Goal: Transaction & Acquisition: Purchase product/service

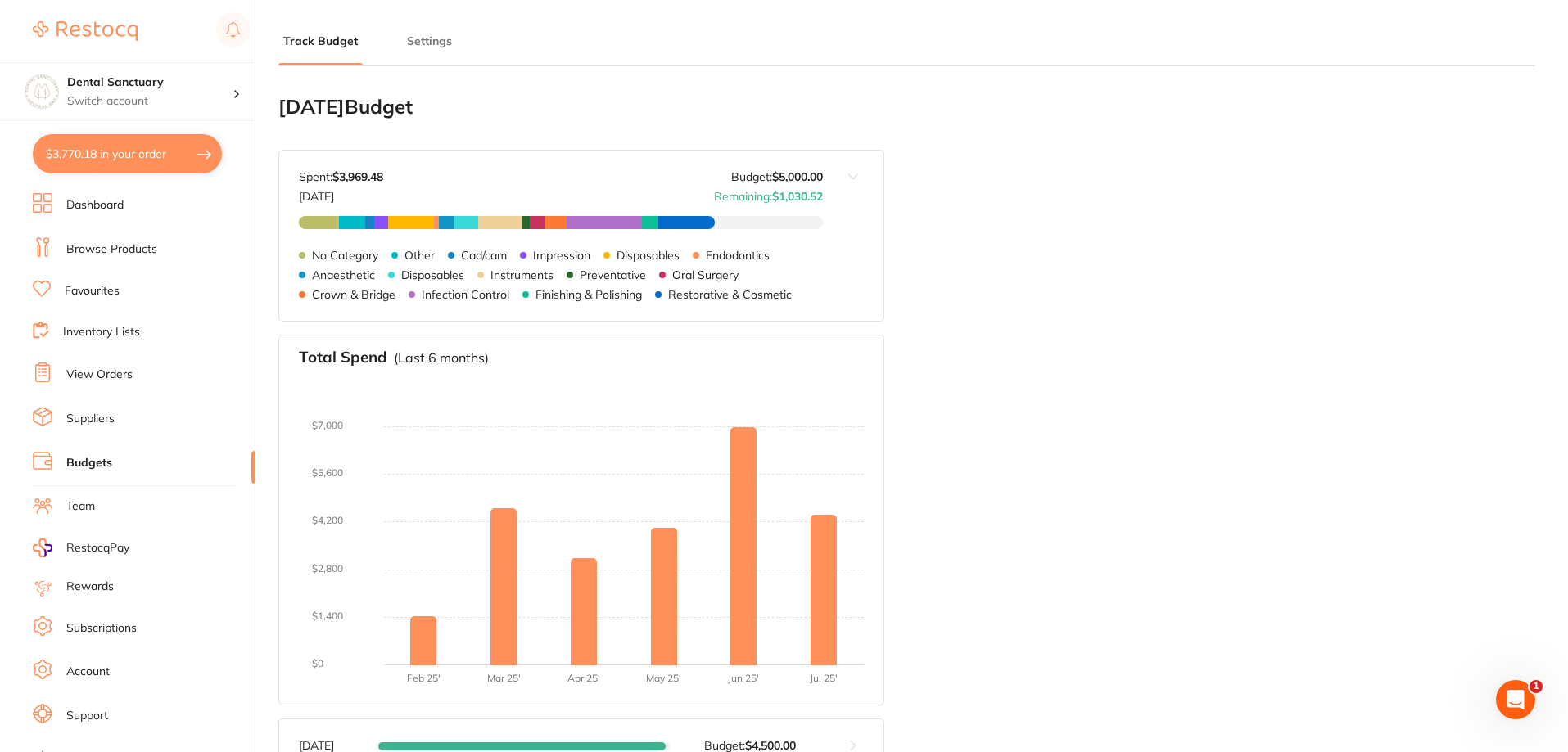
click at [77, 164] on button "$3,770.18 in your order" at bounding box center [127, 154] width 189 height 40
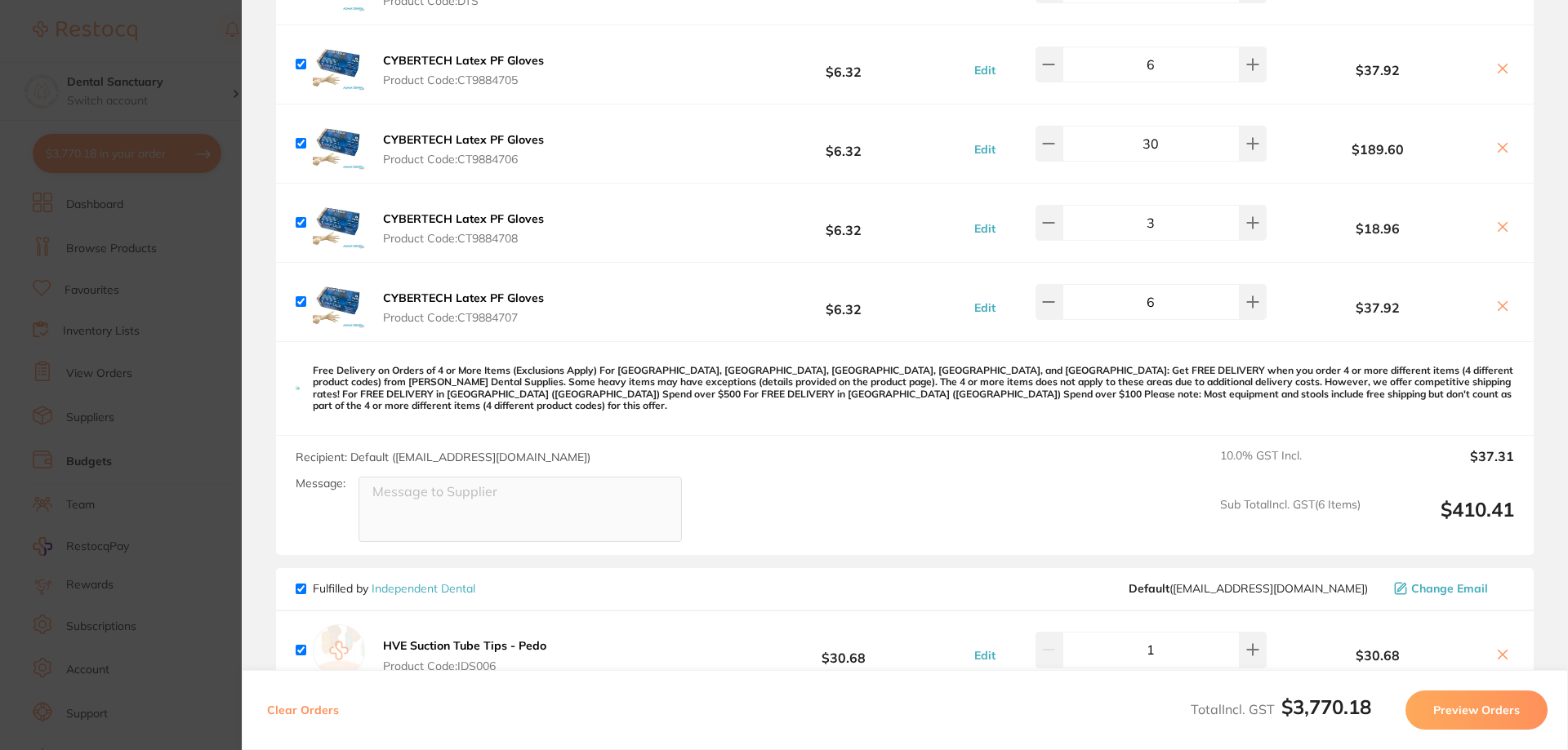
click at [1439, 712] on button "Preview Orders" at bounding box center [1476, 711] width 142 height 39
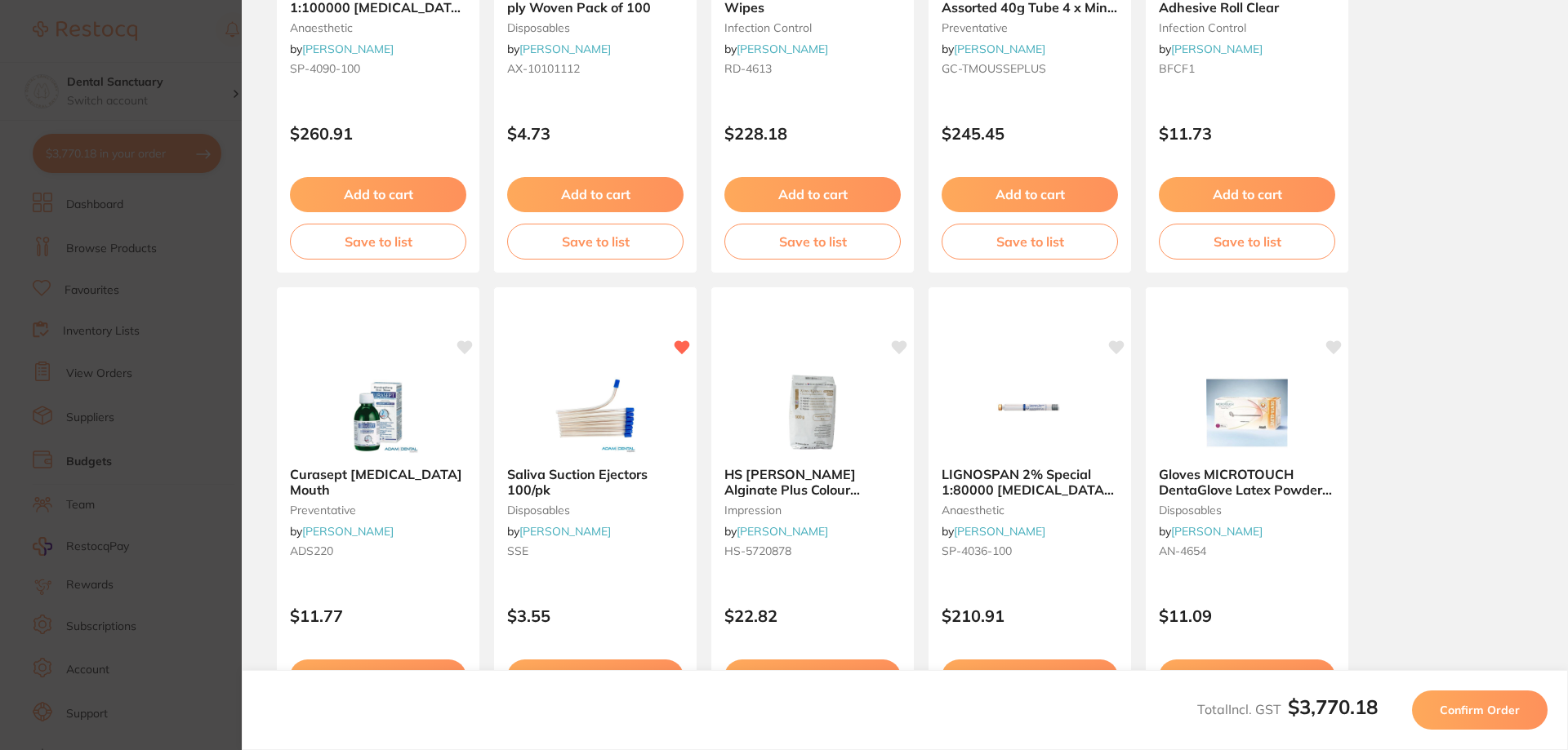
scroll to position [456, 0]
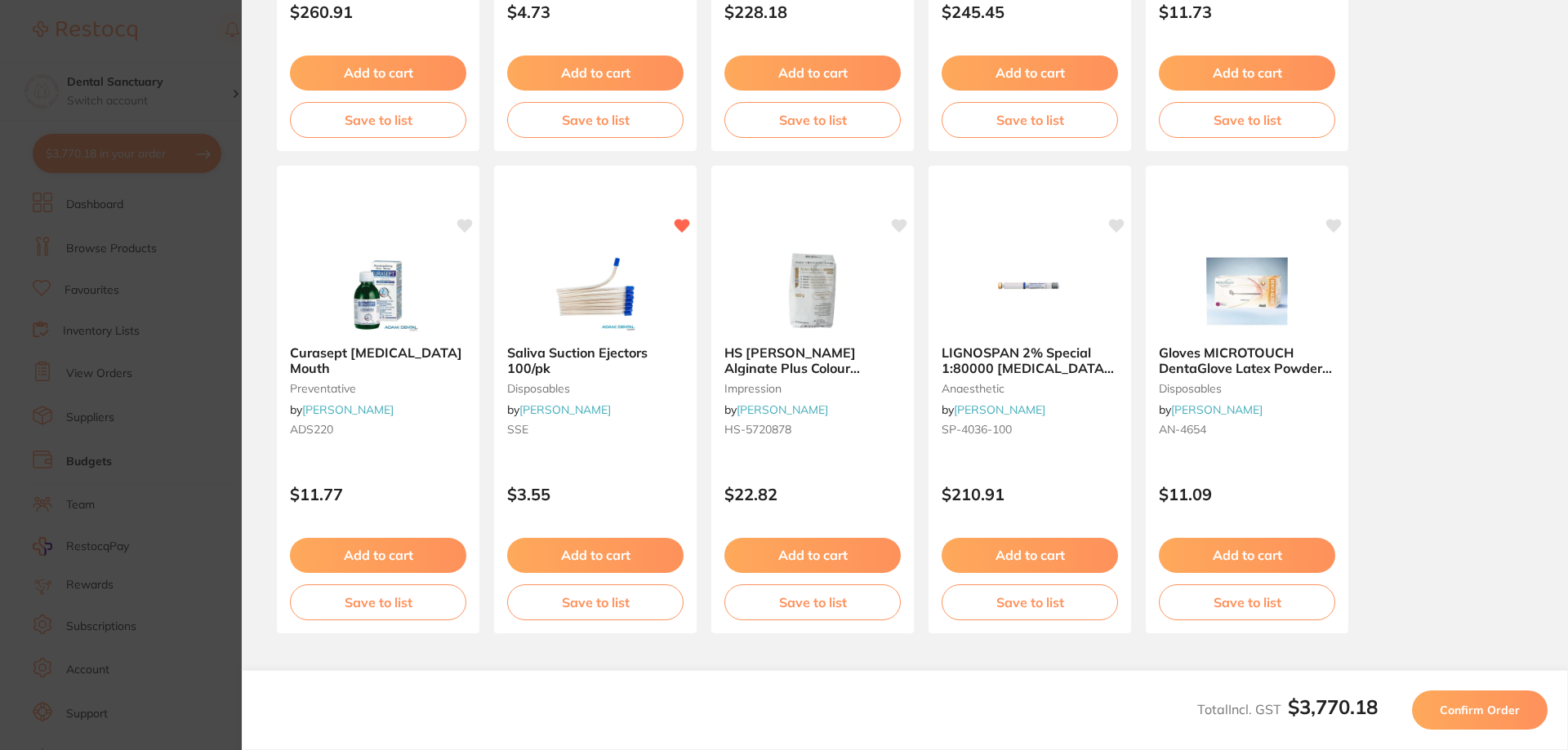
click at [1446, 712] on span "Confirm Order" at bounding box center [1479, 710] width 80 height 15
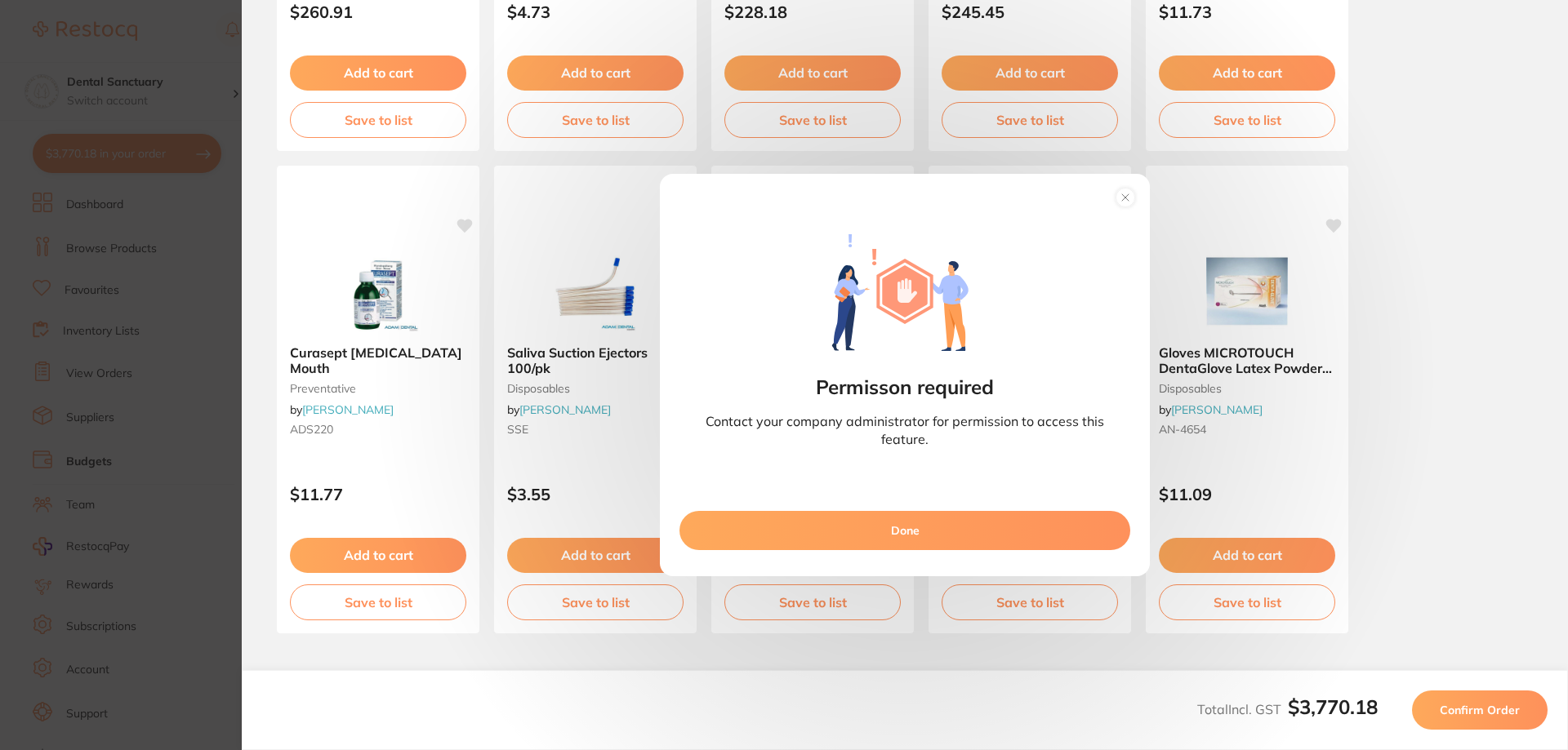
click at [973, 531] on button "Done" at bounding box center [905, 531] width 451 height 39
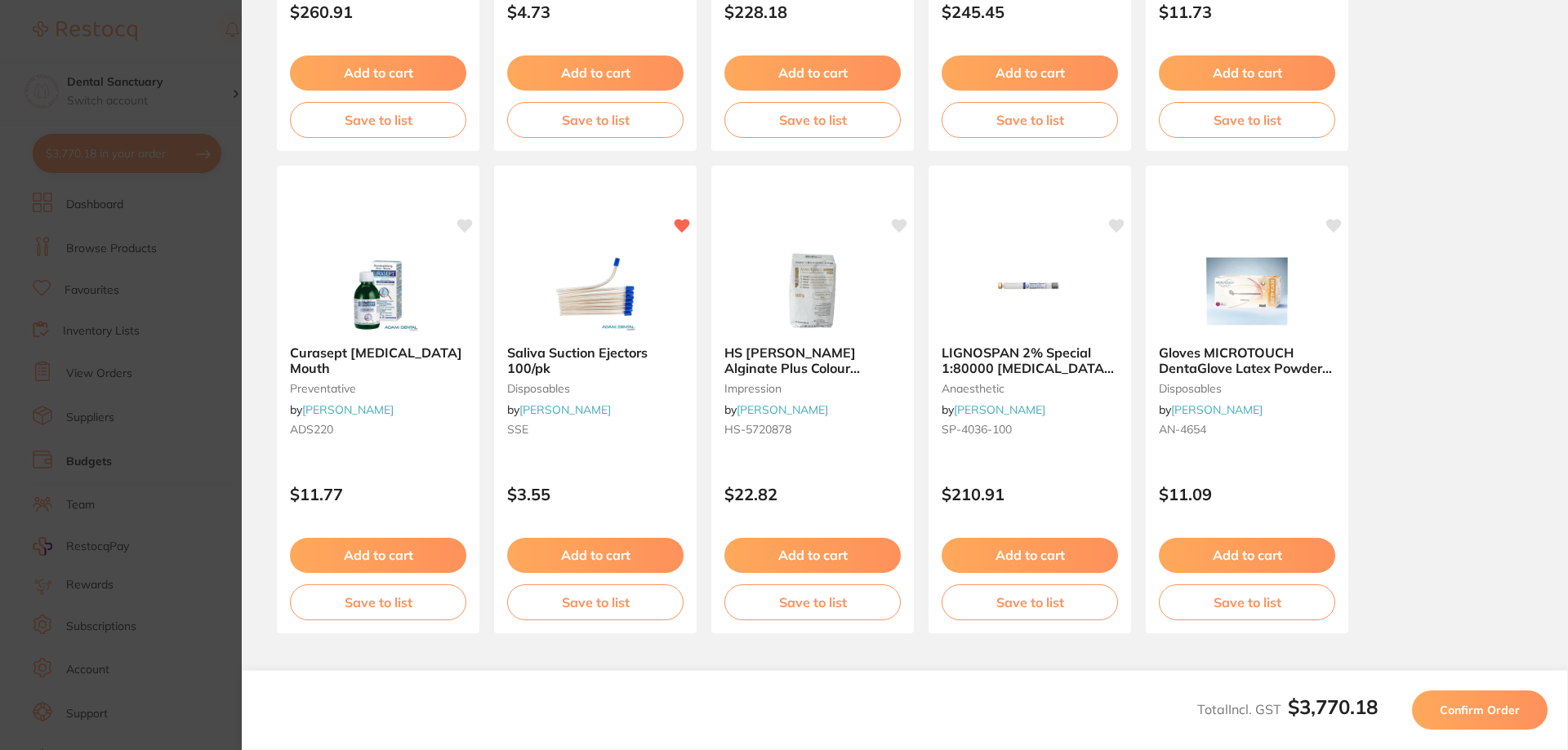
click at [213, 352] on section "Update RRP Set your pre negotiated price for this item. Item Agreed RRP (excl. …" at bounding box center [784, 375] width 1568 height 750
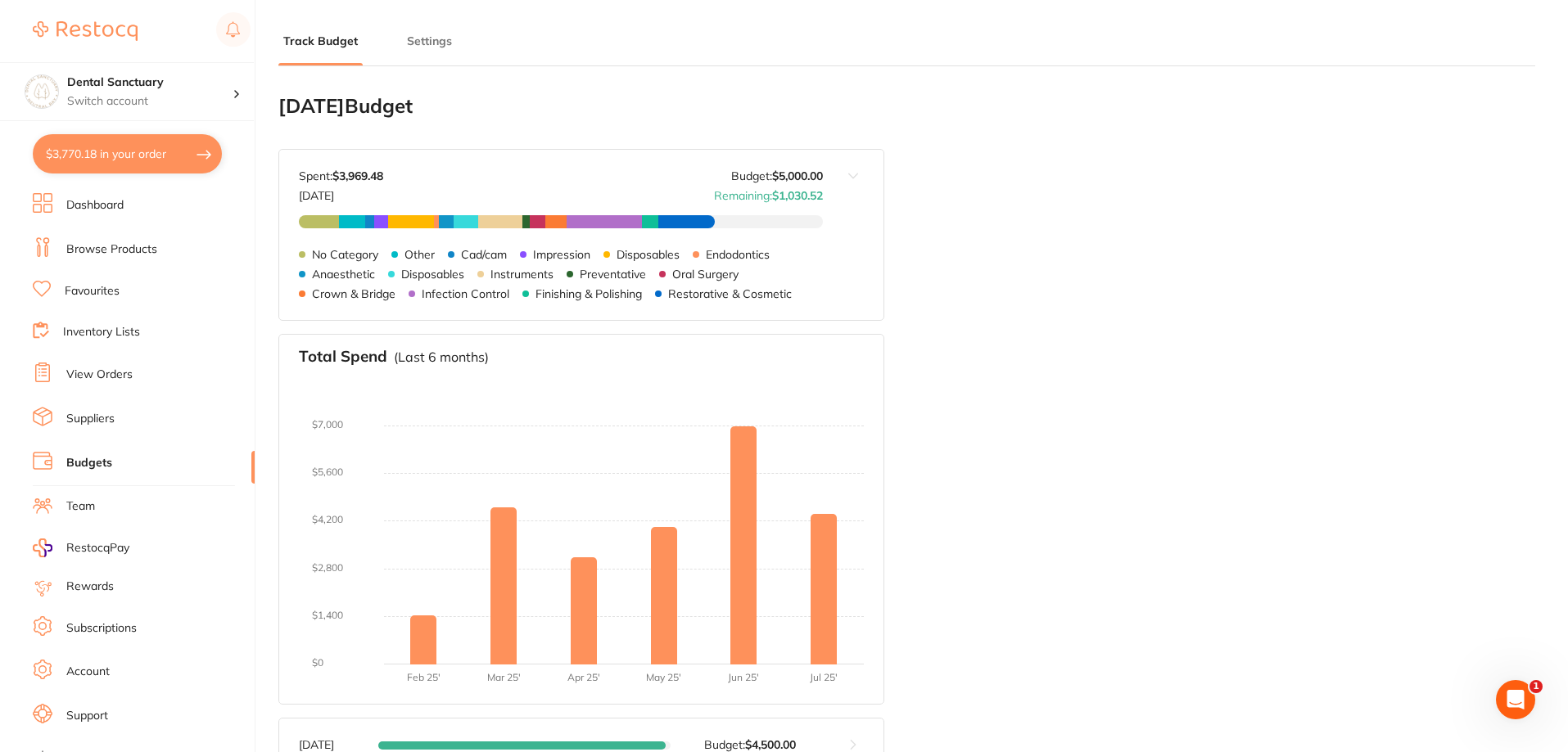
scroll to position [0, 0]
click at [150, 89] on h4 "Dental Sanctuary" at bounding box center [150, 83] width 165 height 16
click at [138, 143] on h4 "Dental Sanctuary" at bounding box center [144, 141] width 147 height 16
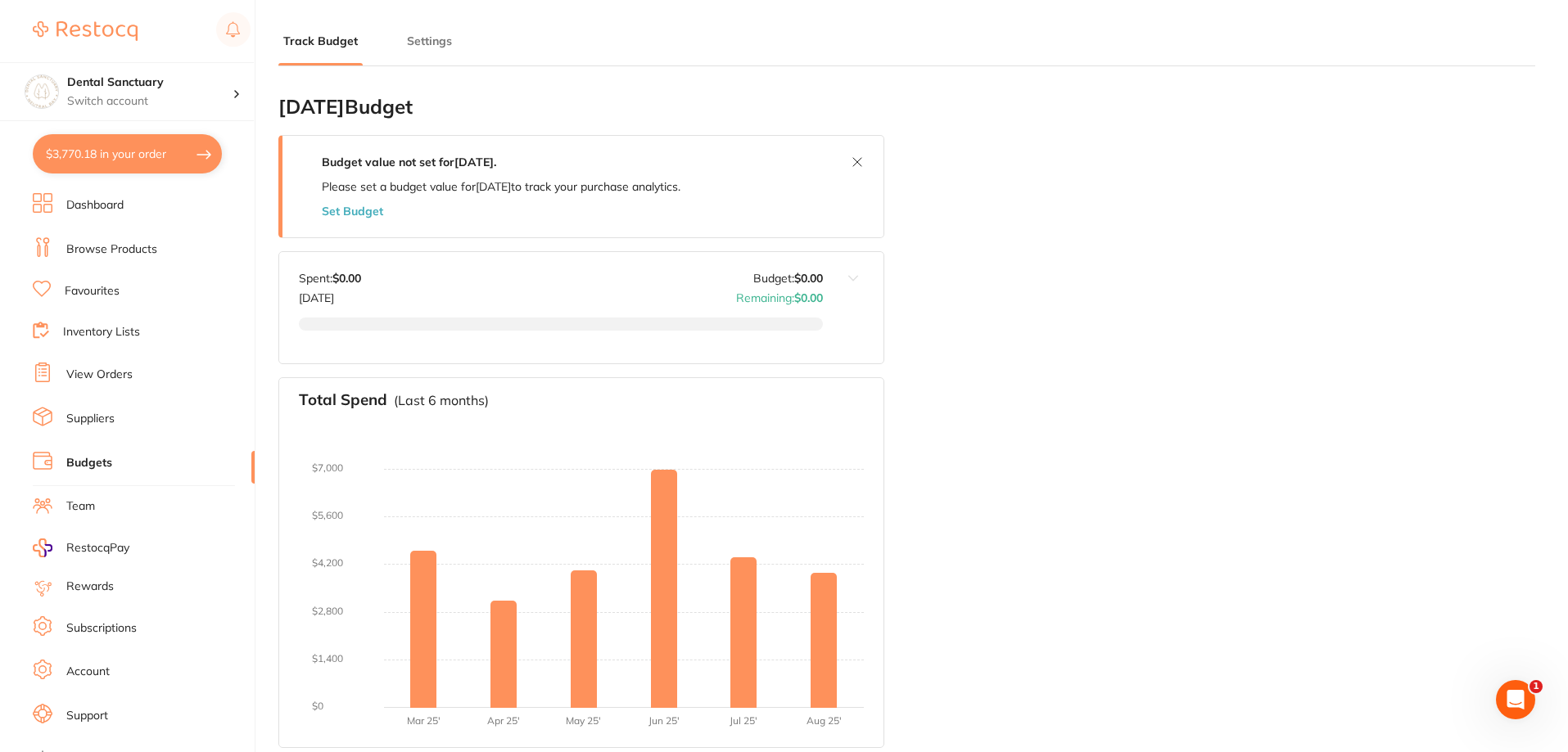
click at [193, 149] on button "$3,770.18 in your order" at bounding box center [127, 154] width 189 height 40
checkbox input "true"
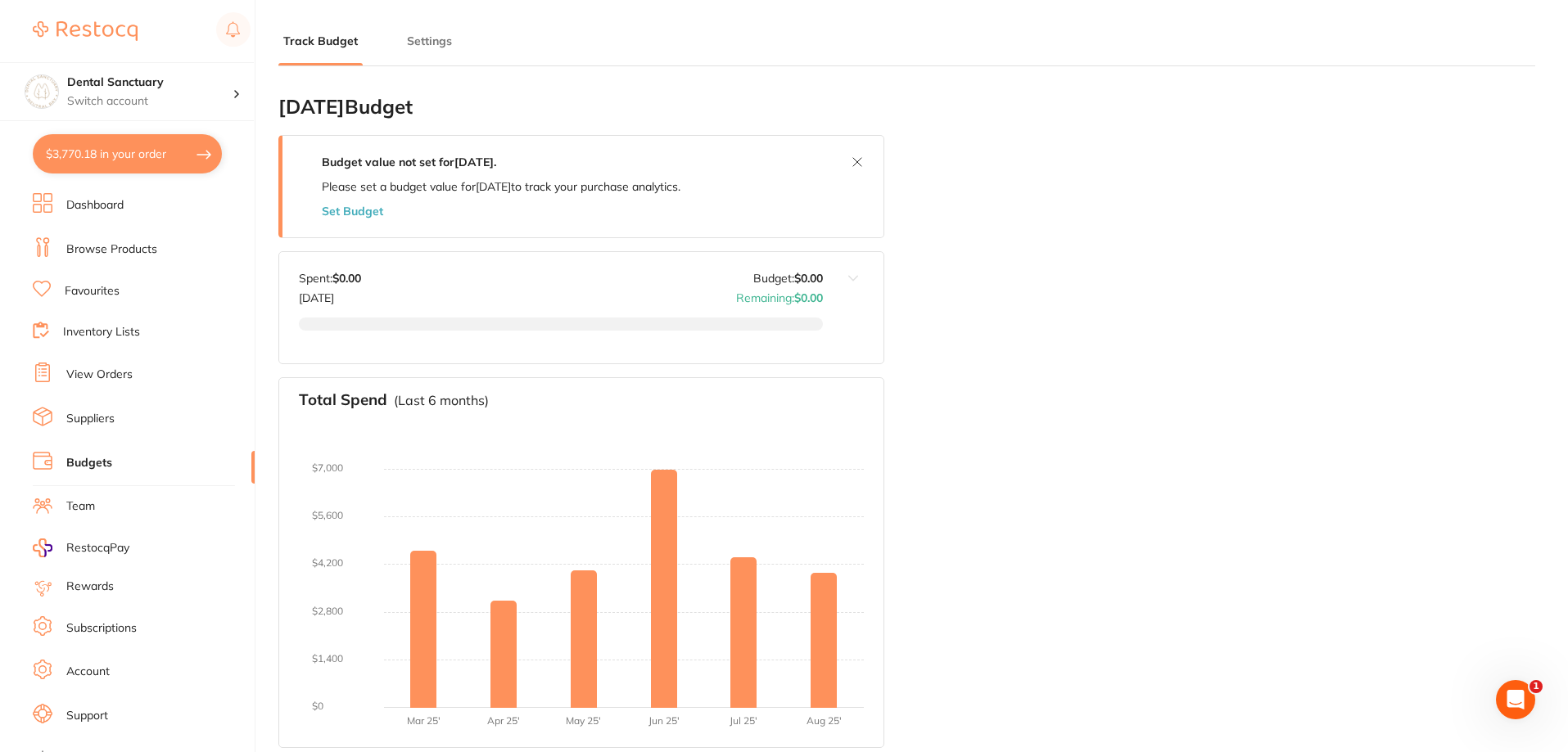
checkbox input "true"
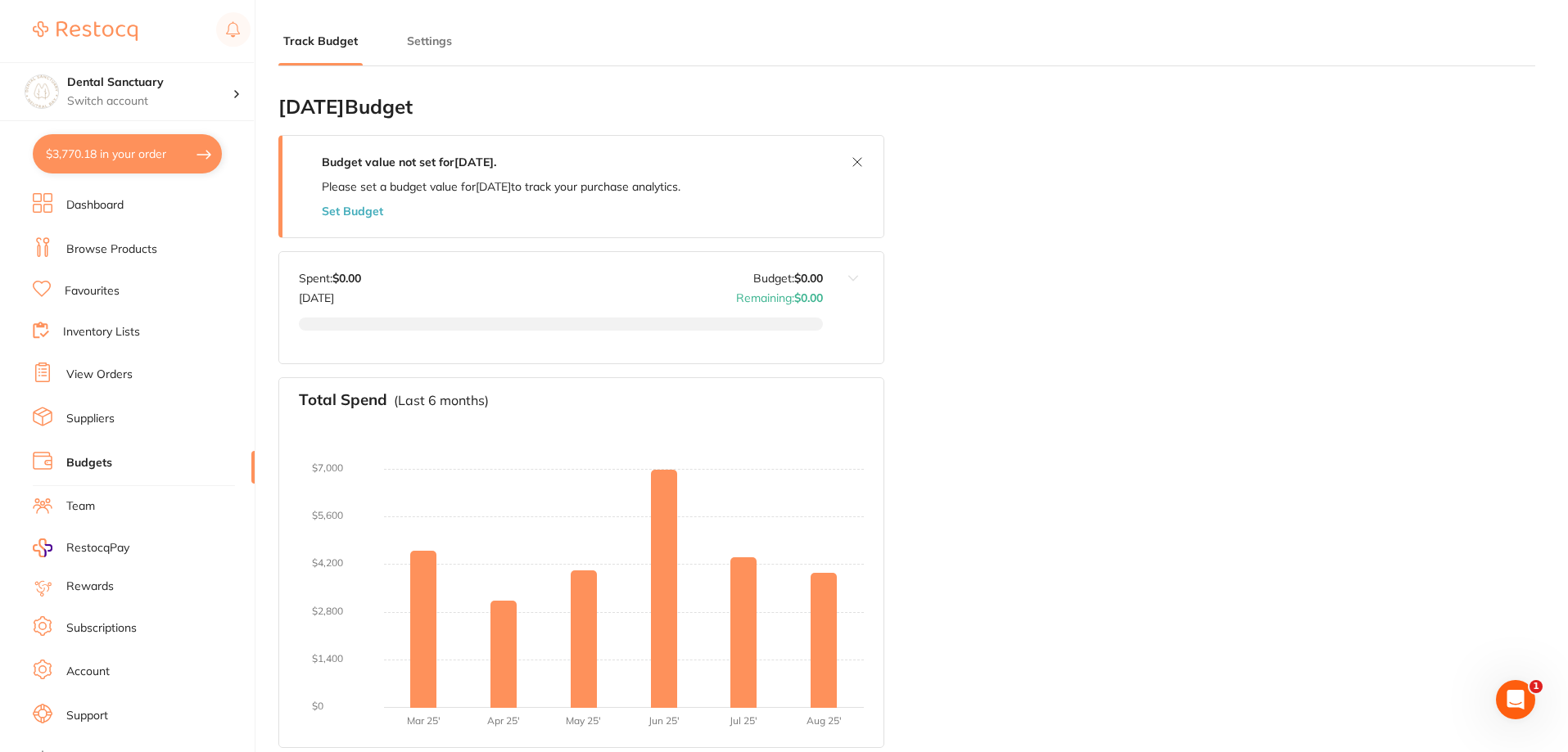
checkbox input "true"
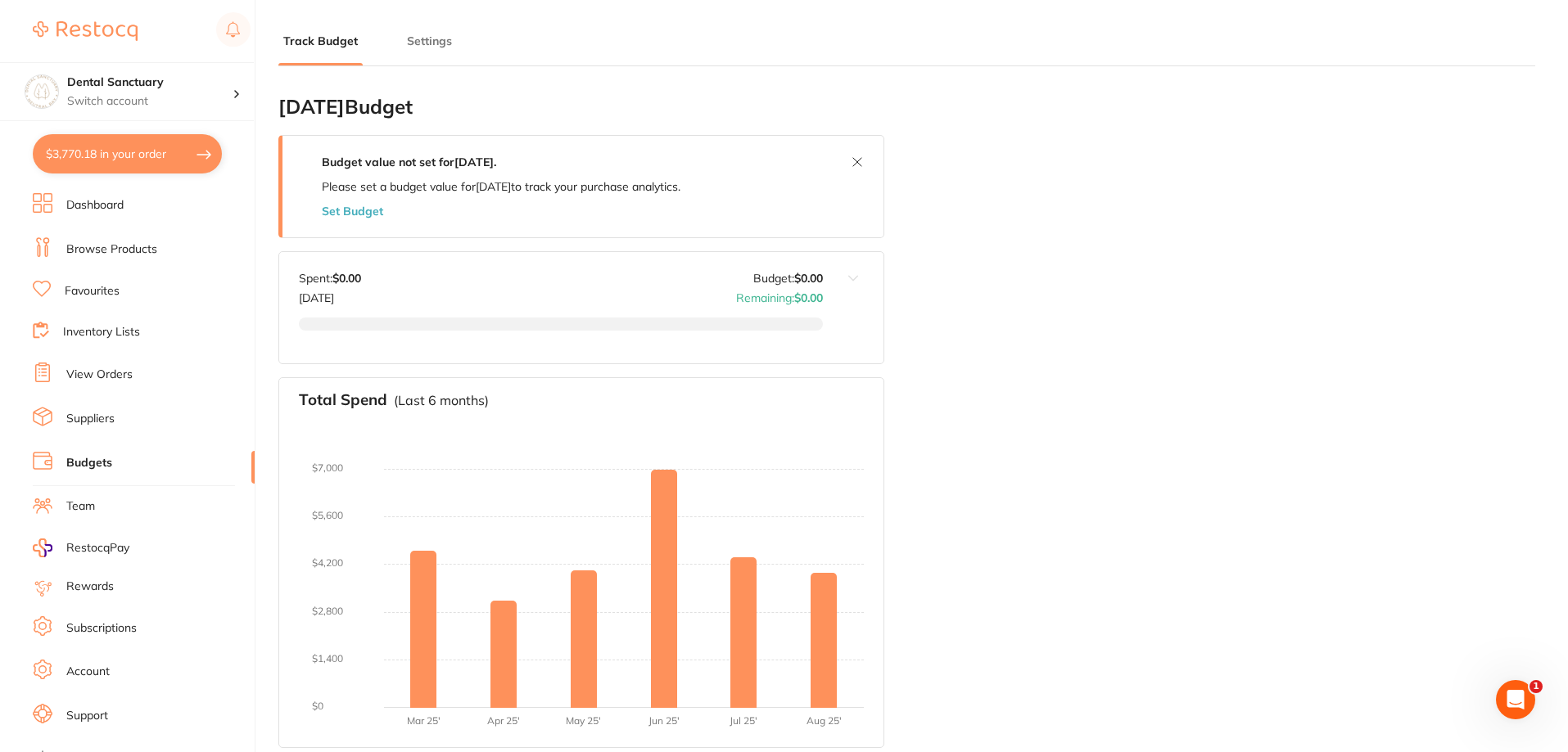
checkbox input "true"
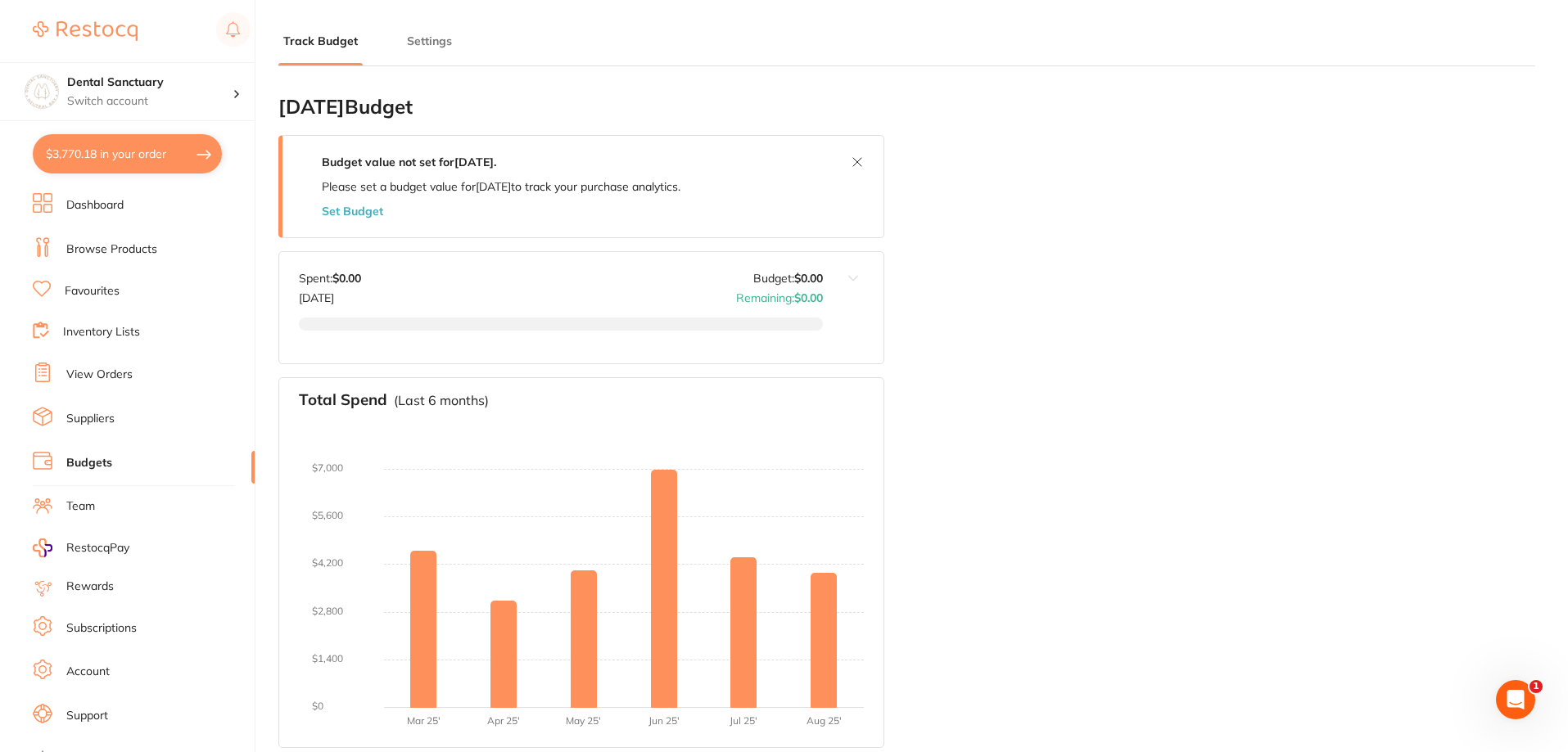
checkbox input "true"
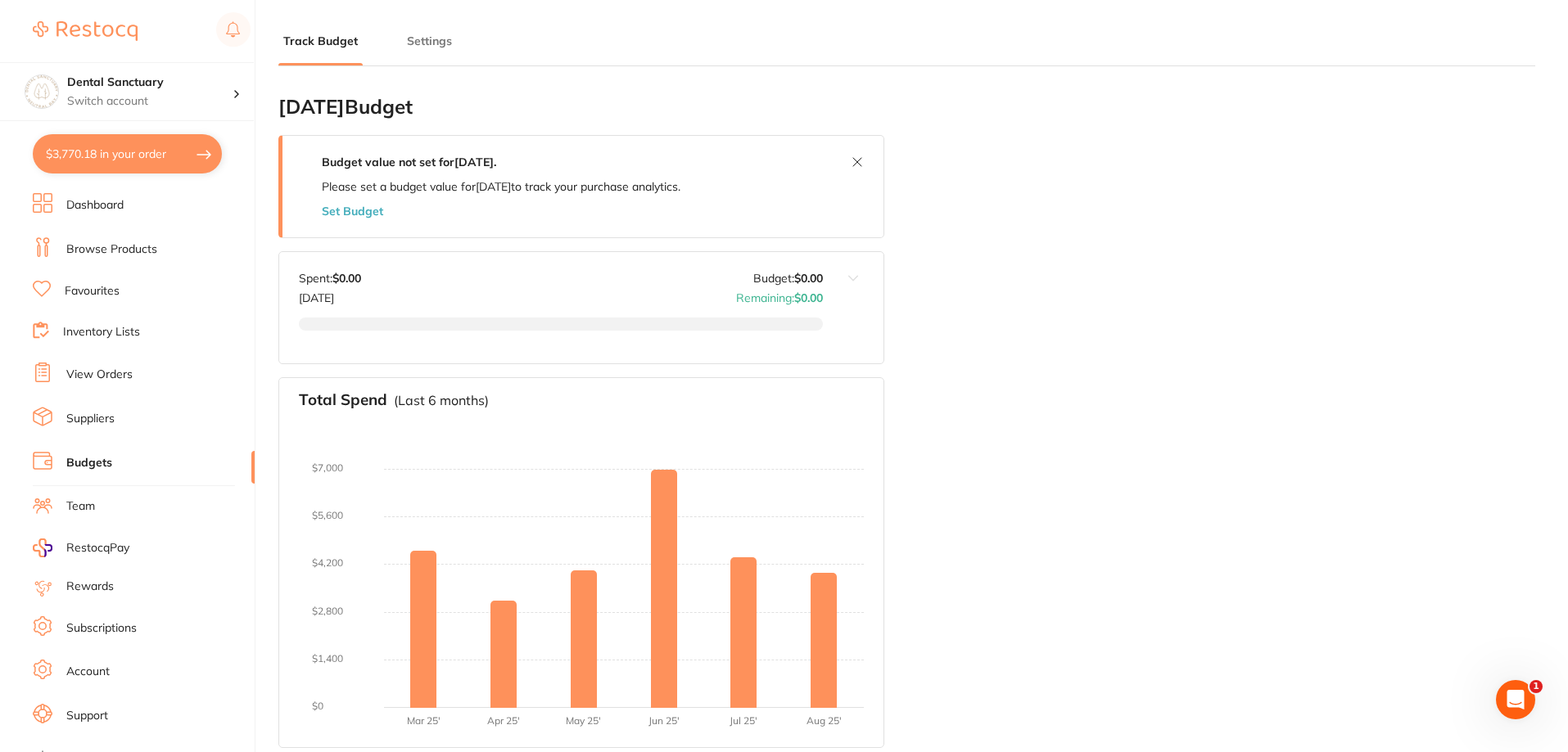
checkbox input "true"
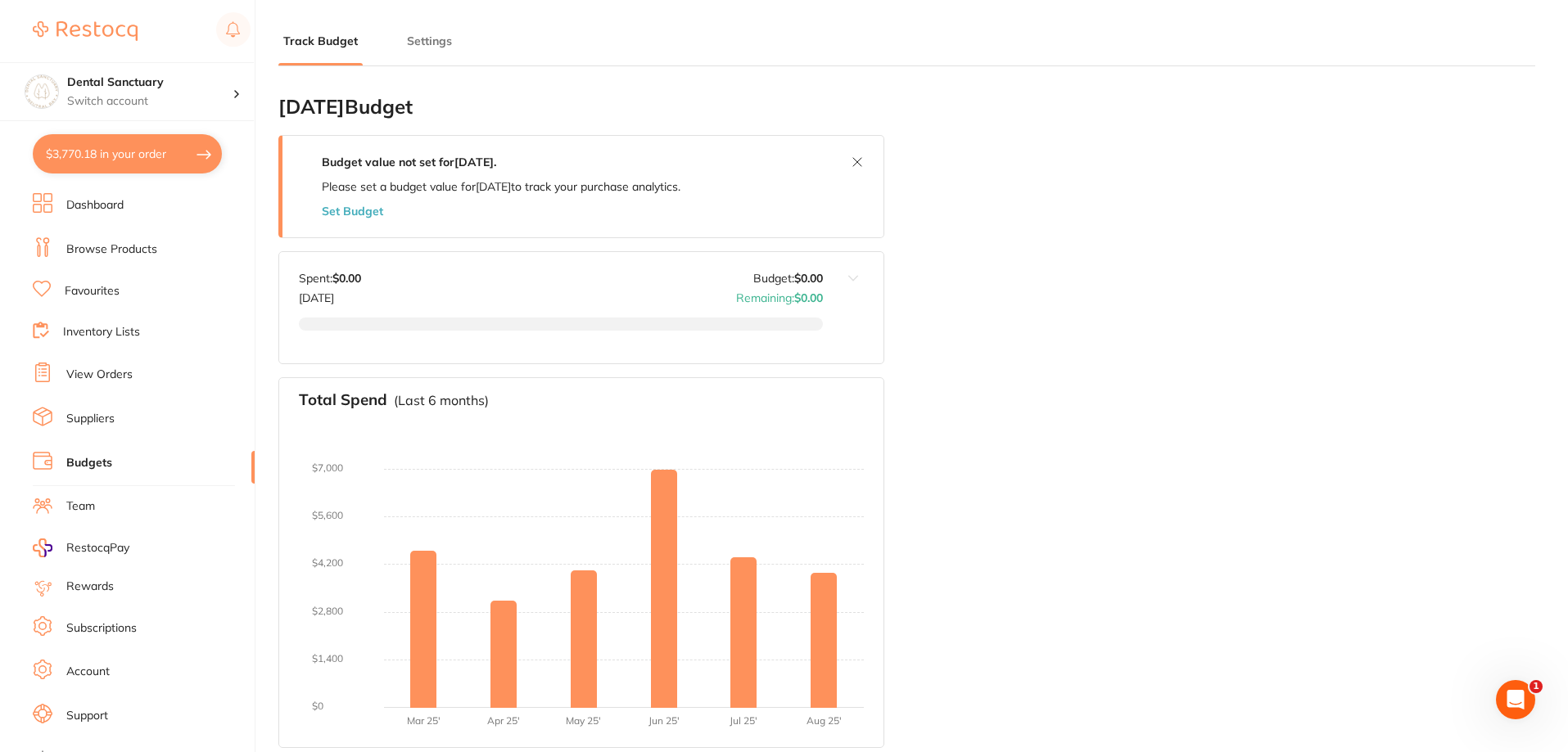
checkbox input "true"
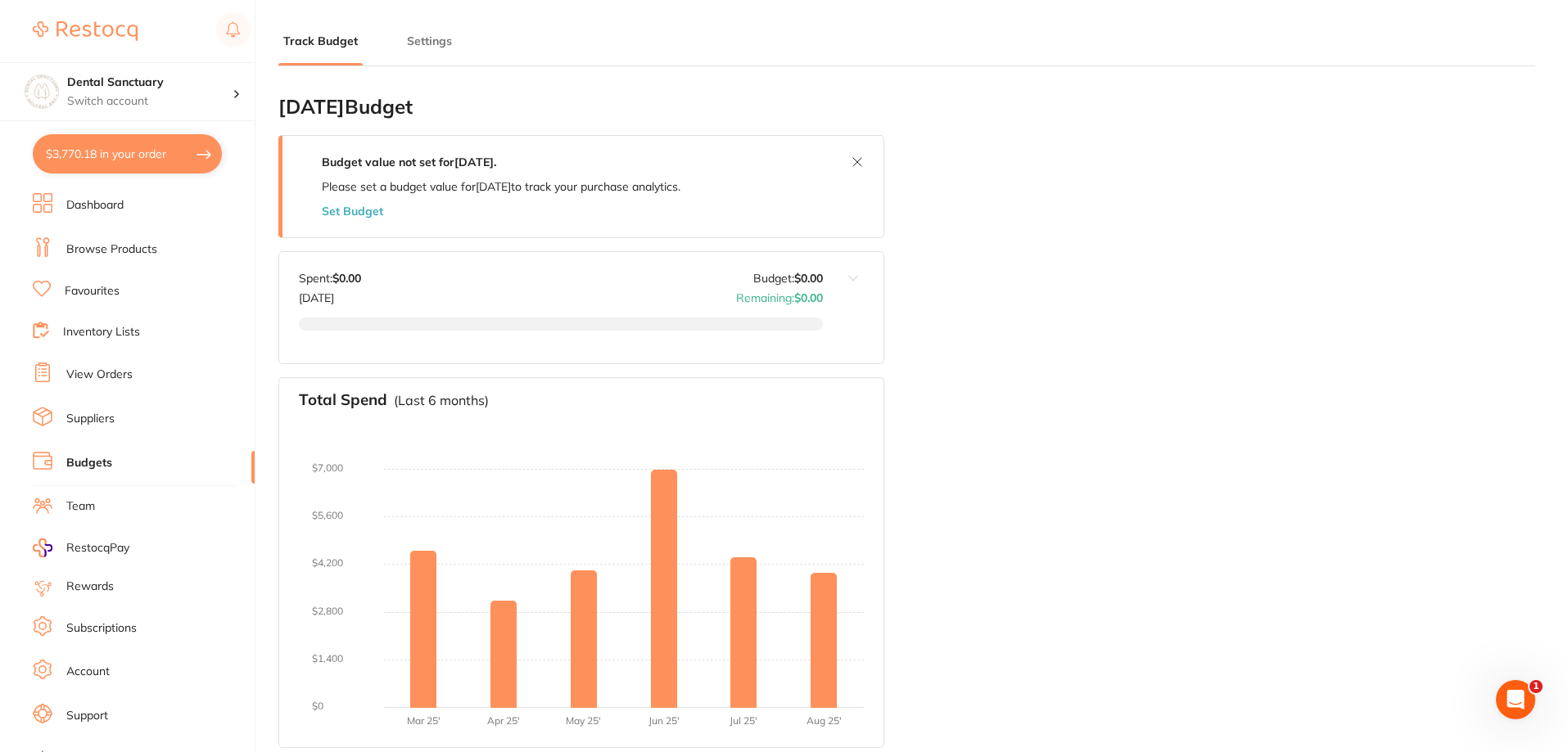
checkbox input "true"
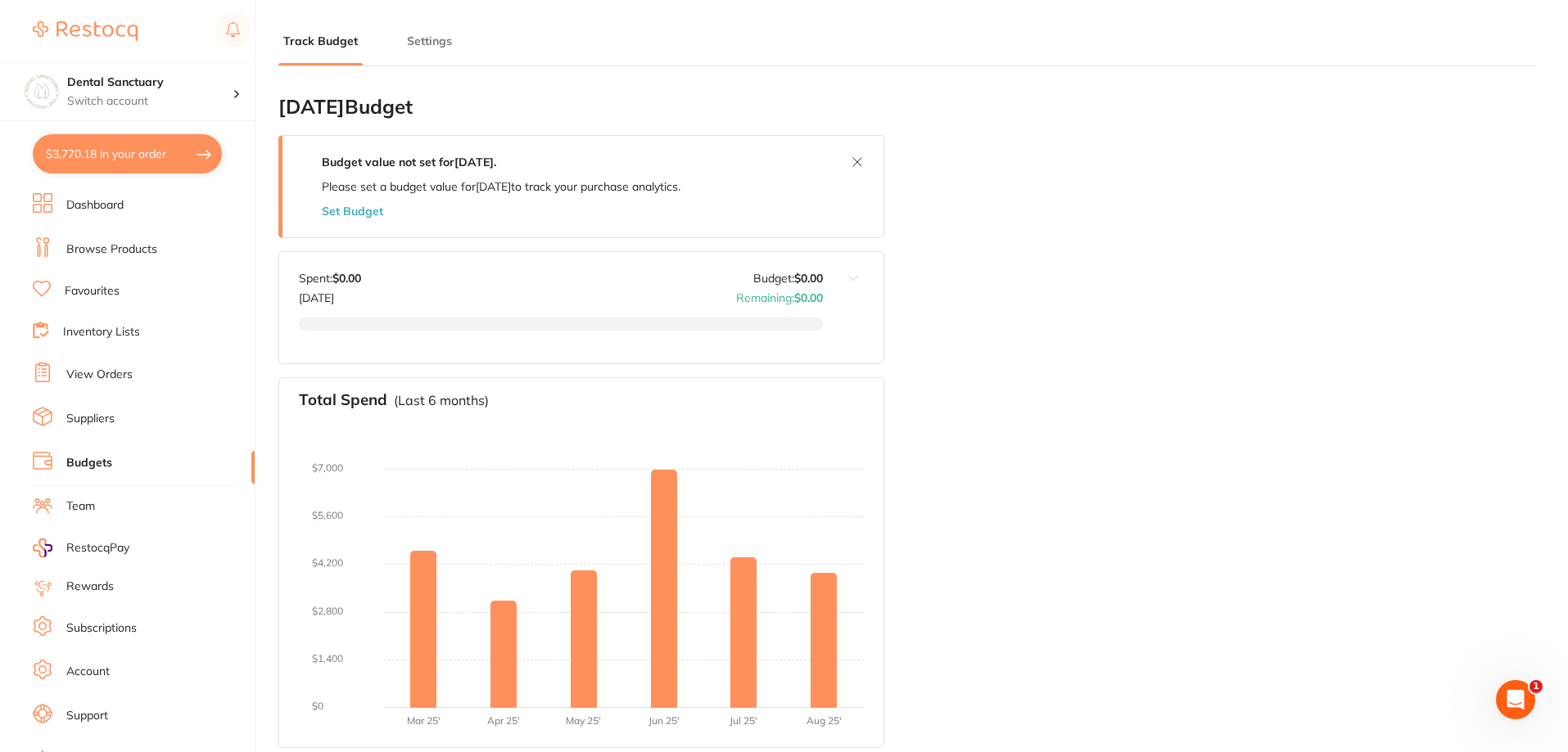
checkbox input "true"
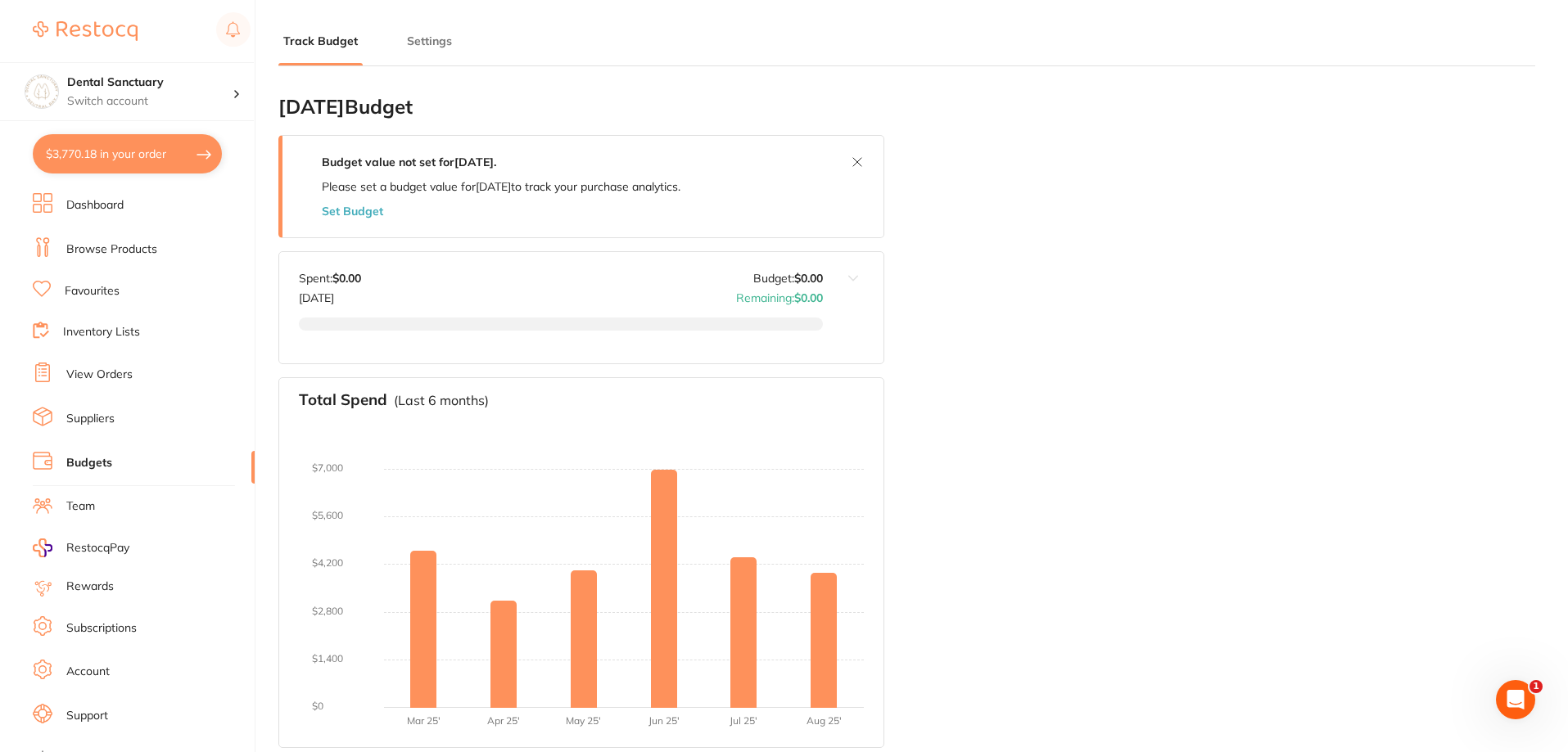
checkbox input "true"
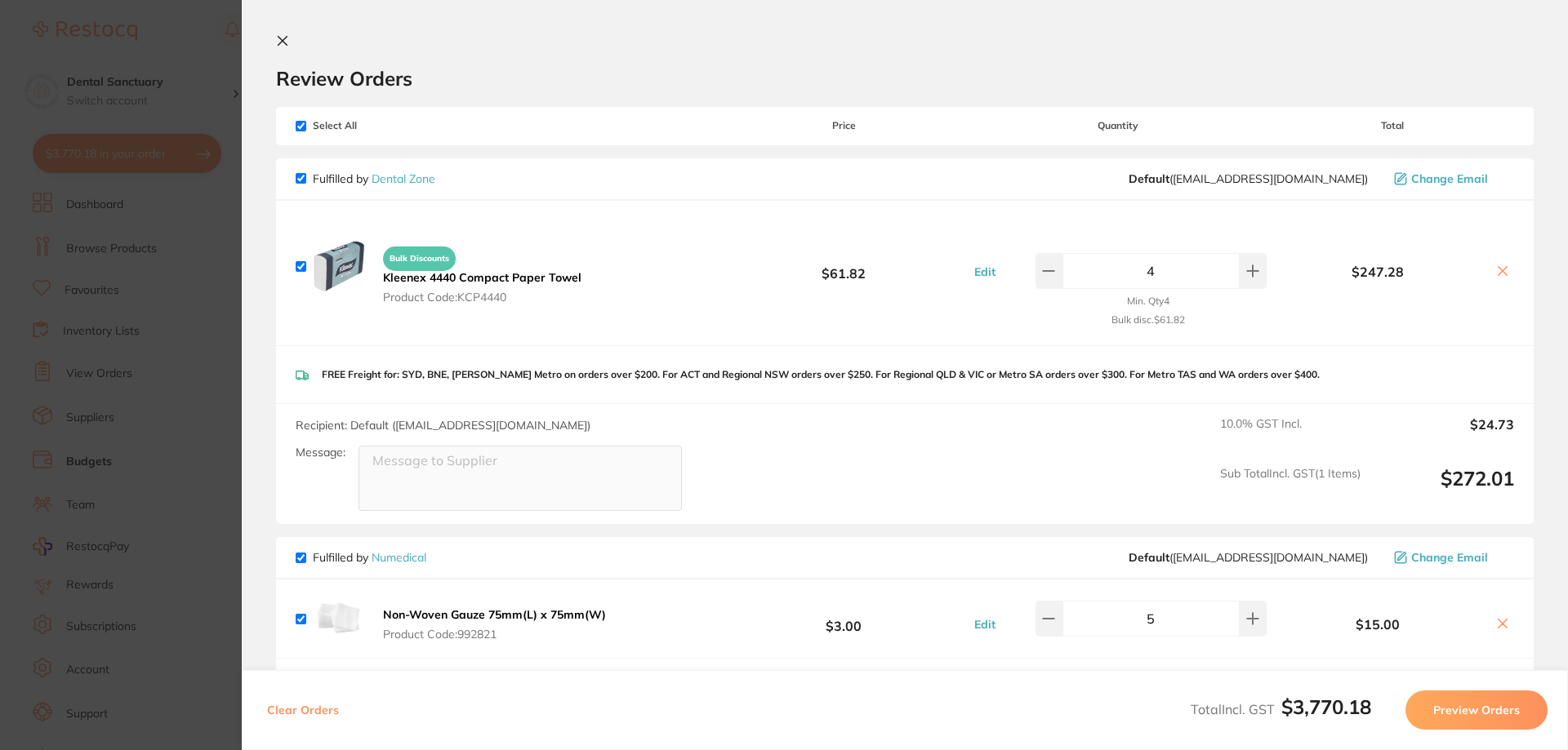
click at [1511, 699] on button "Preview Orders" at bounding box center [1476, 711] width 142 height 39
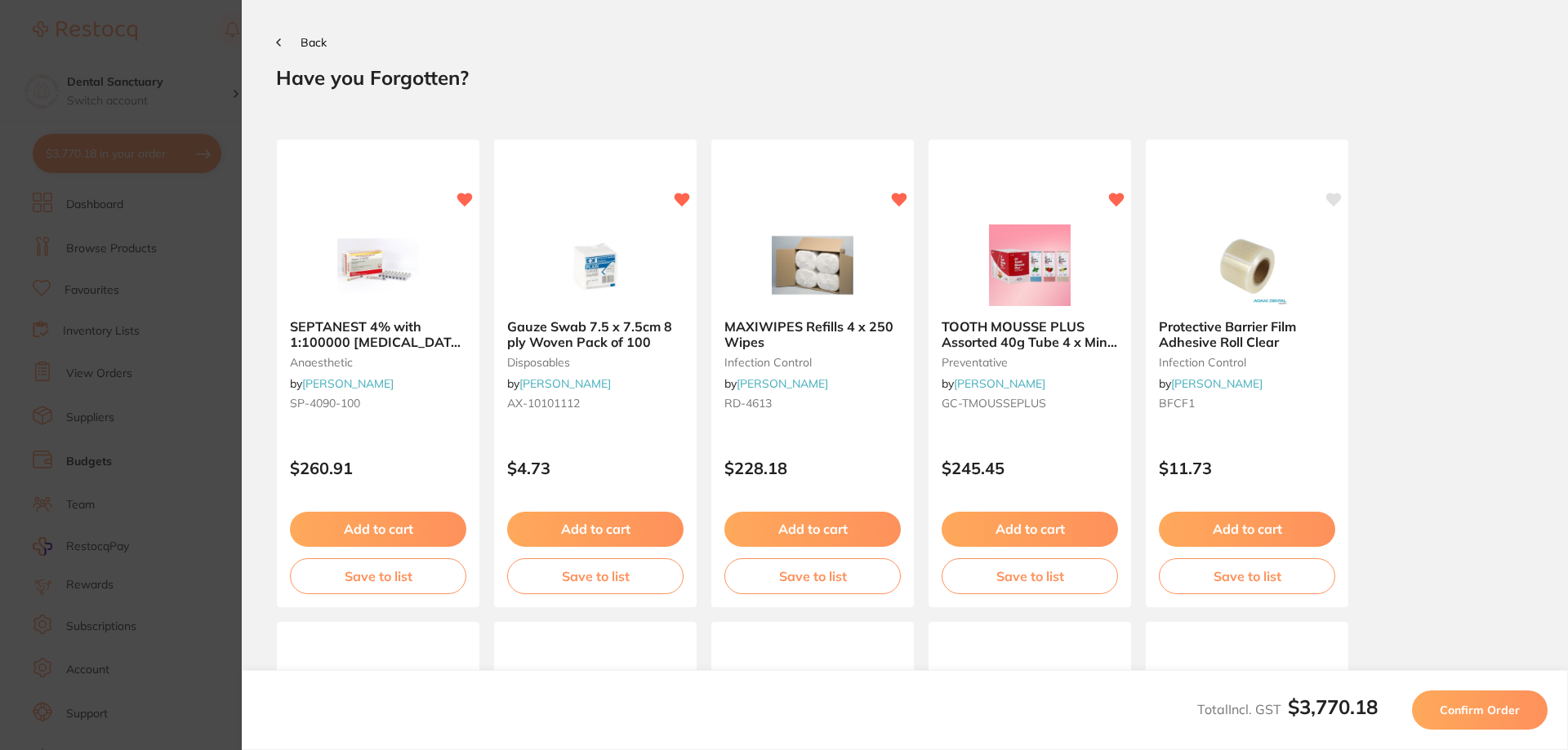
click at [1511, 699] on button "Confirm Order" at bounding box center [1480, 711] width 135 height 39
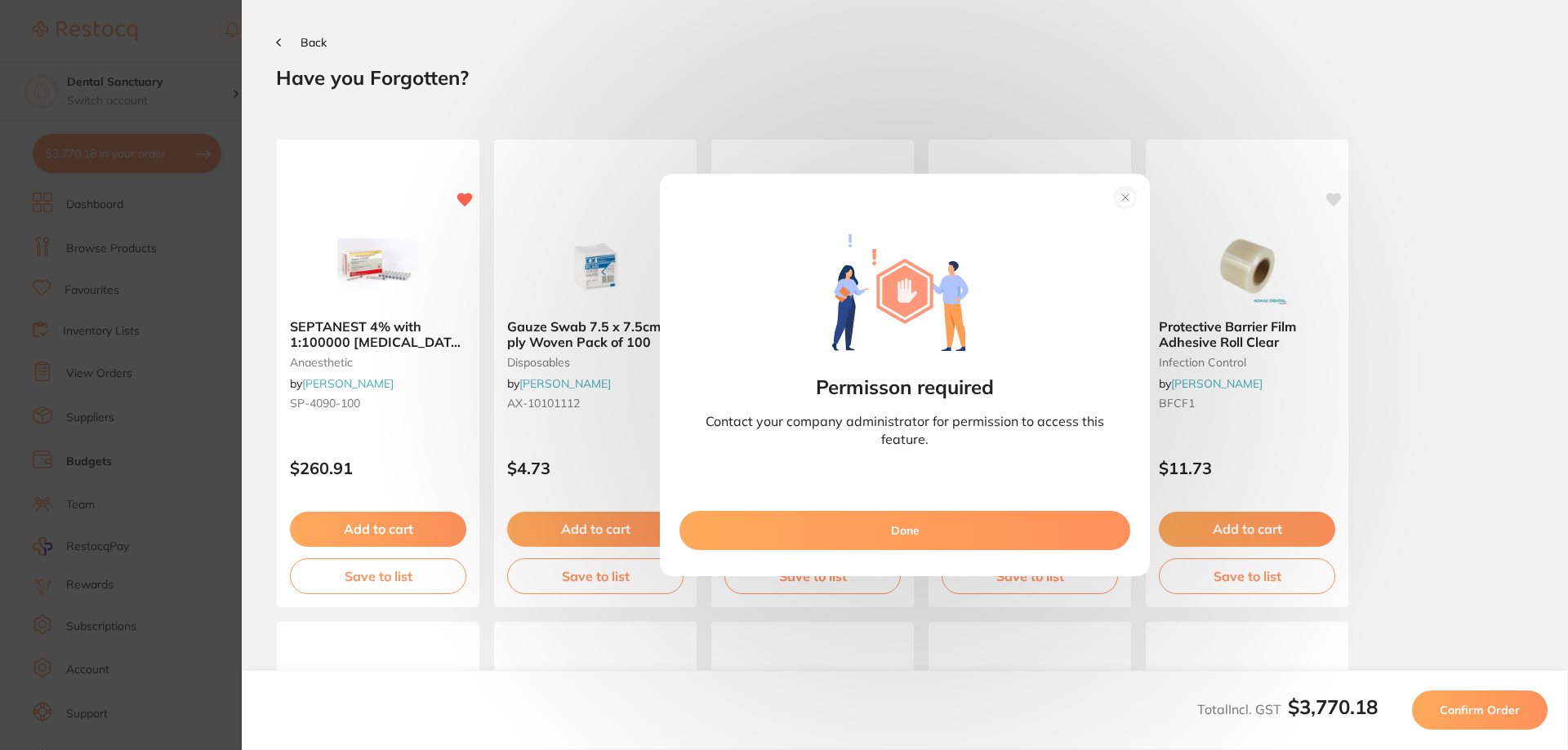
click at [1047, 539] on button "Done" at bounding box center [905, 531] width 451 height 39
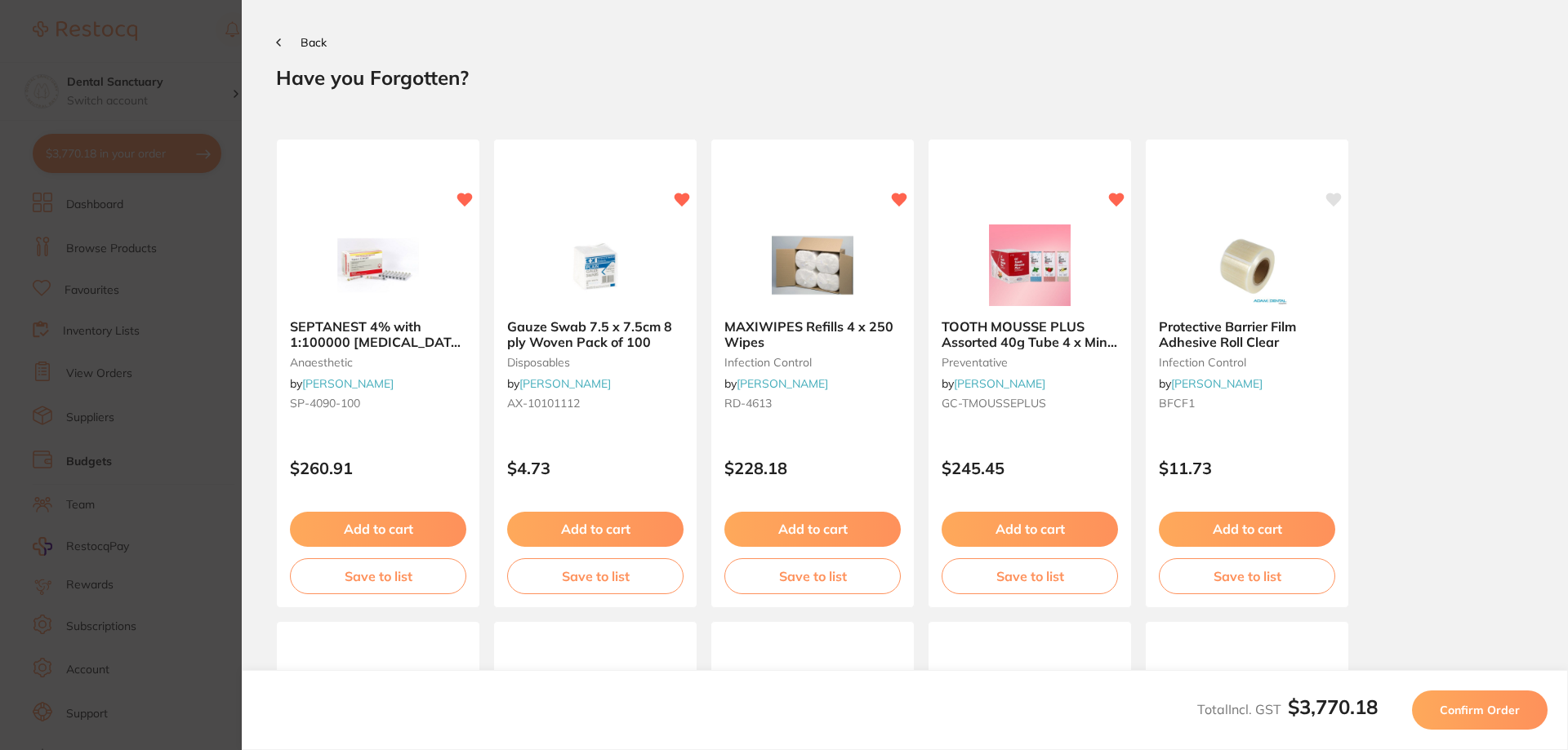
click at [191, 69] on section "Update RRP Set your pre negotiated price for this item. Item Agreed RRP (excl. …" at bounding box center [784, 375] width 1568 height 750
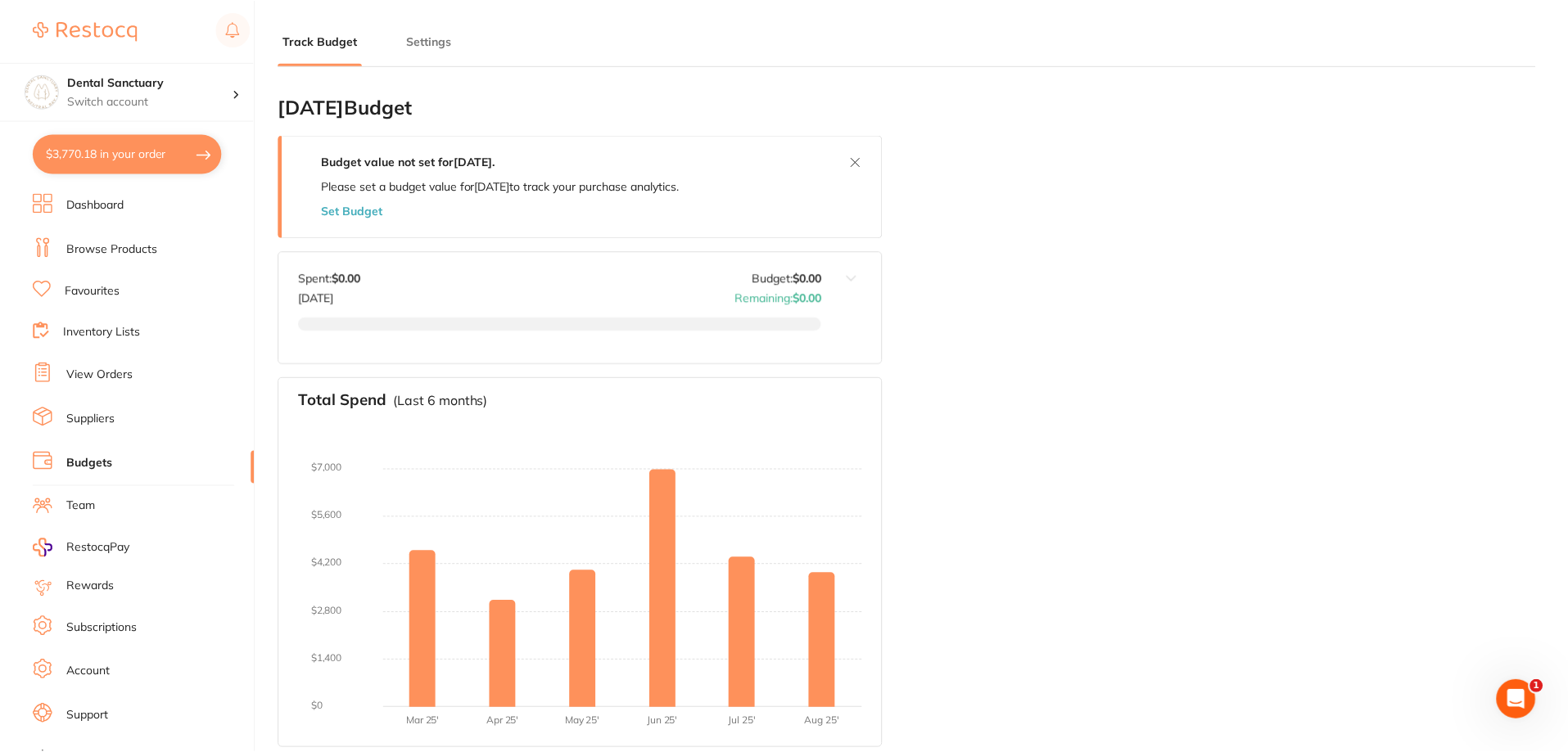
scroll to position [1, 0]
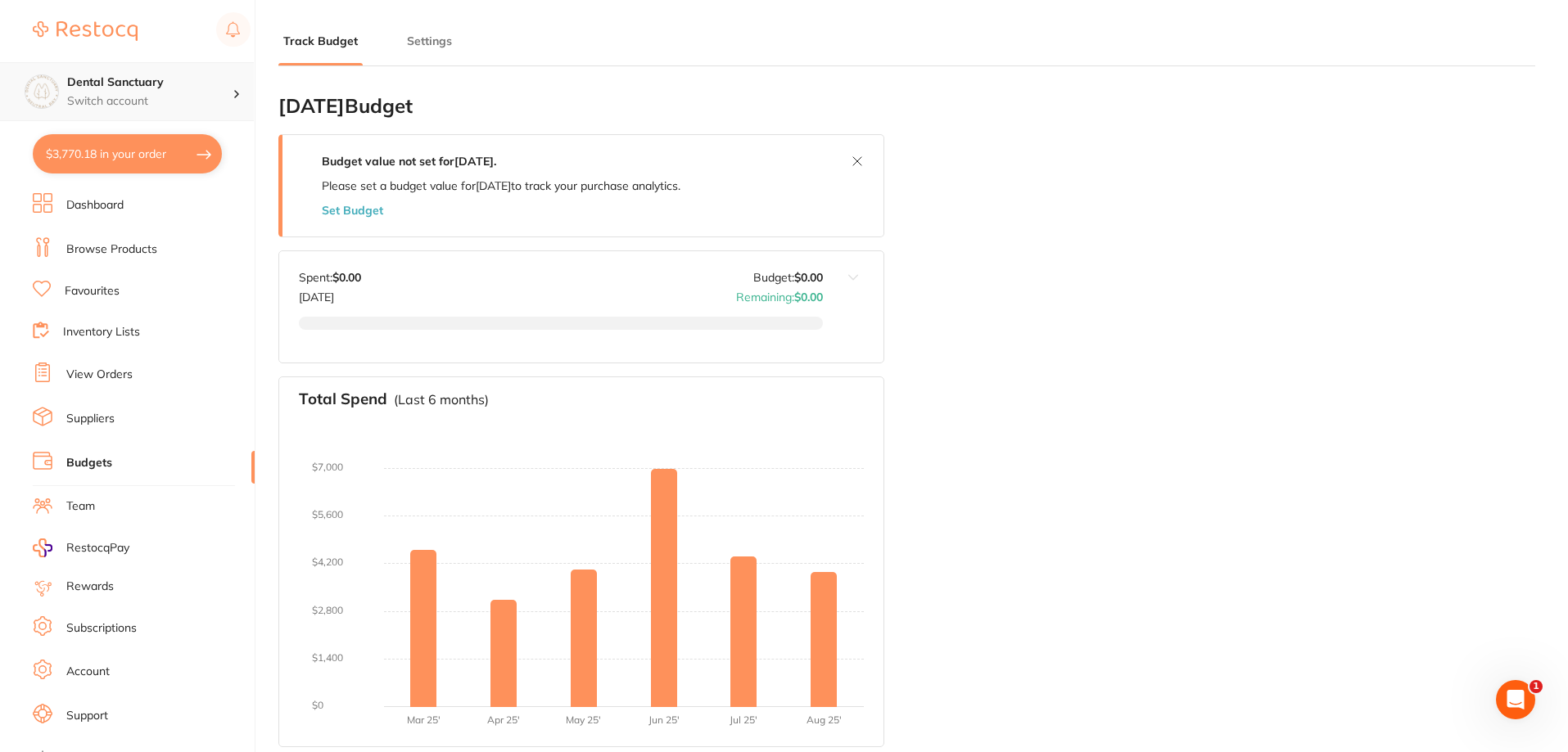
click at [199, 99] on p "Switch account" at bounding box center [150, 101] width 165 height 16
click at [133, 98] on p "Switch account" at bounding box center [150, 101] width 165 height 16
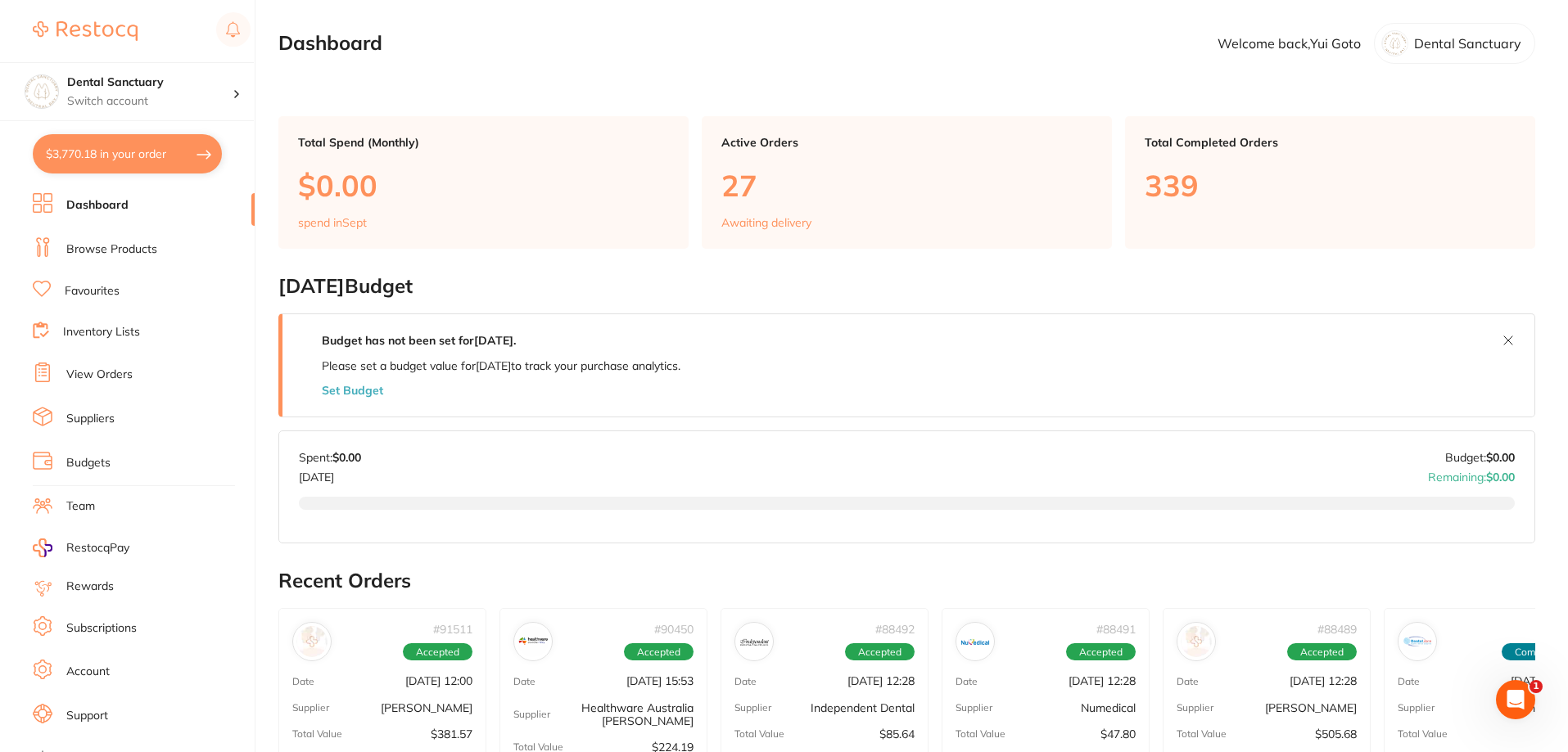
click at [1437, 45] on p "Dental Sanctuary" at bounding box center [1467, 43] width 107 height 15
click at [1435, 49] on p "Dental Sanctuary" at bounding box center [1467, 43] width 107 height 15
click at [233, 95] on div at bounding box center [243, 91] width 21 height 15
click at [216, 147] on h4 "Dental Sanctuary" at bounding box center [144, 141] width 147 height 16
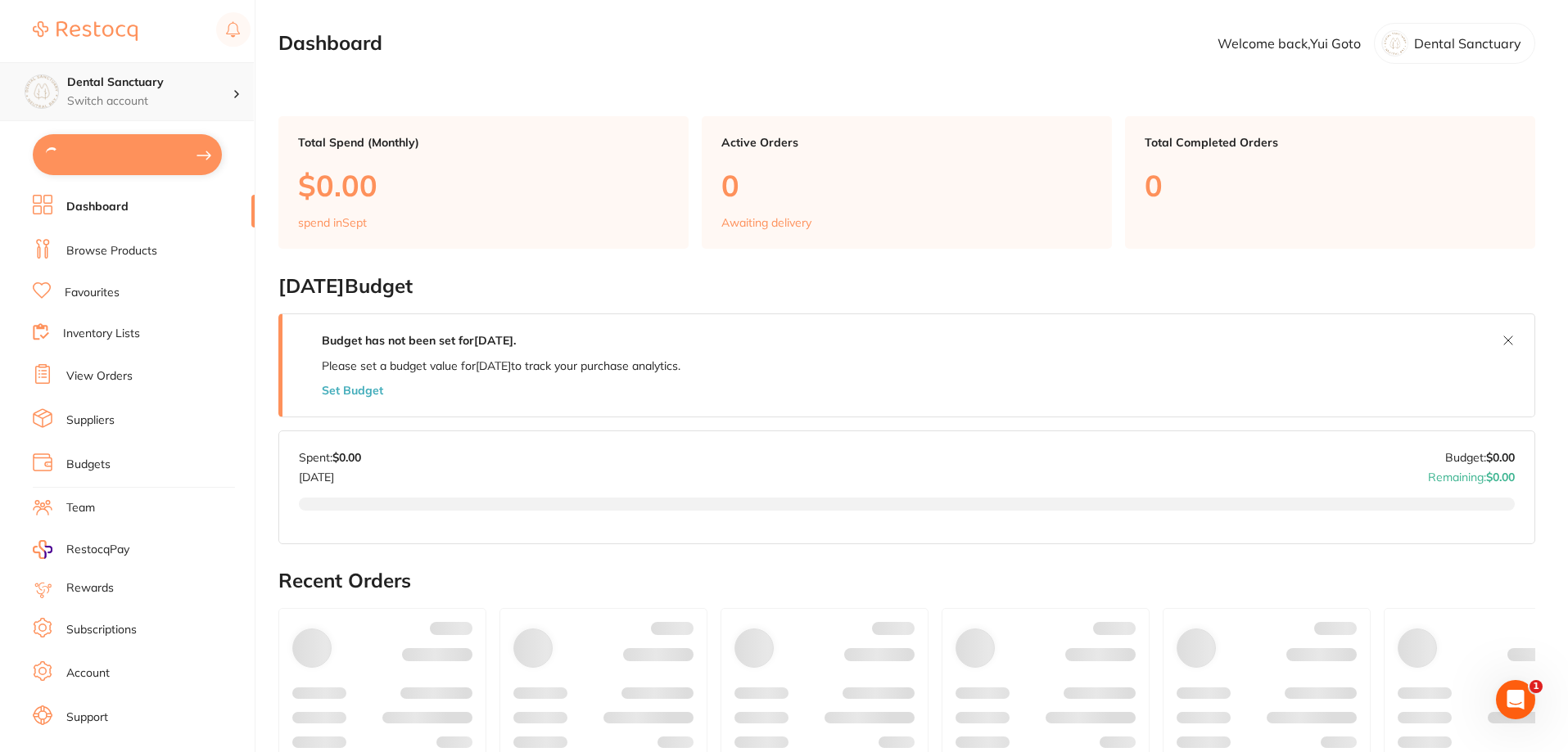
drag, startPoint x: 0, startPoint y: 0, endPoint x: 115, endPoint y: 87, distance: 144.2
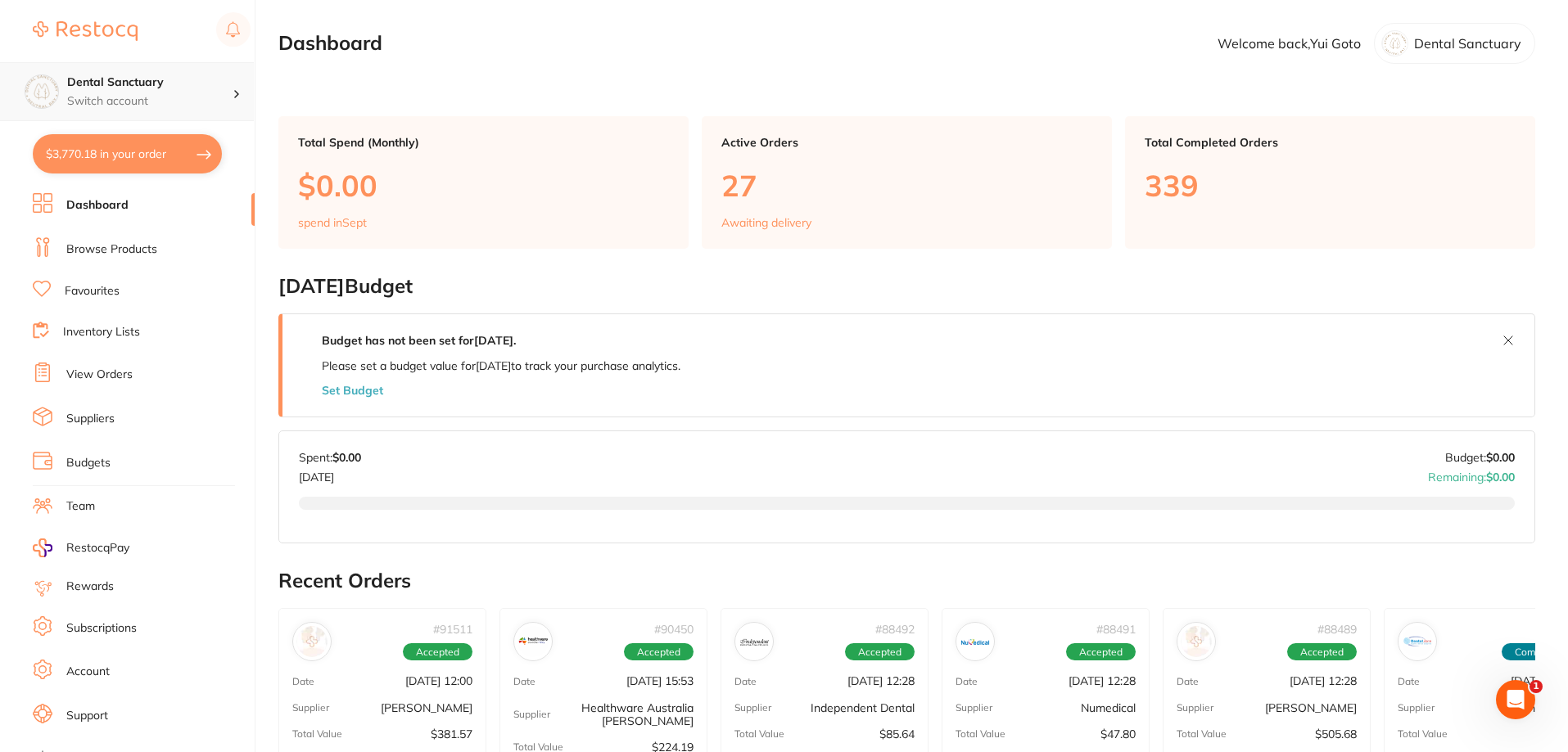
click at [236, 70] on div "Dental Sanctuary Switch account" at bounding box center [126, 91] width 254 height 59
click at [173, 154] on div "Dental Sanctuary" at bounding box center [126, 141] width 230 height 58
click at [1316, 40] on p "Welcome back, Yui Goto" at bounding box center [1289, 43] width 144 height 15
click at [1427, 57] on div "Dental Sanctuary" at bounding box center [1455, 44] width 162 height 41
drag, startPoint x: 1415, startPoint y: 44, endPoint x: 1340, endPoint y: 43, distance: 75.0
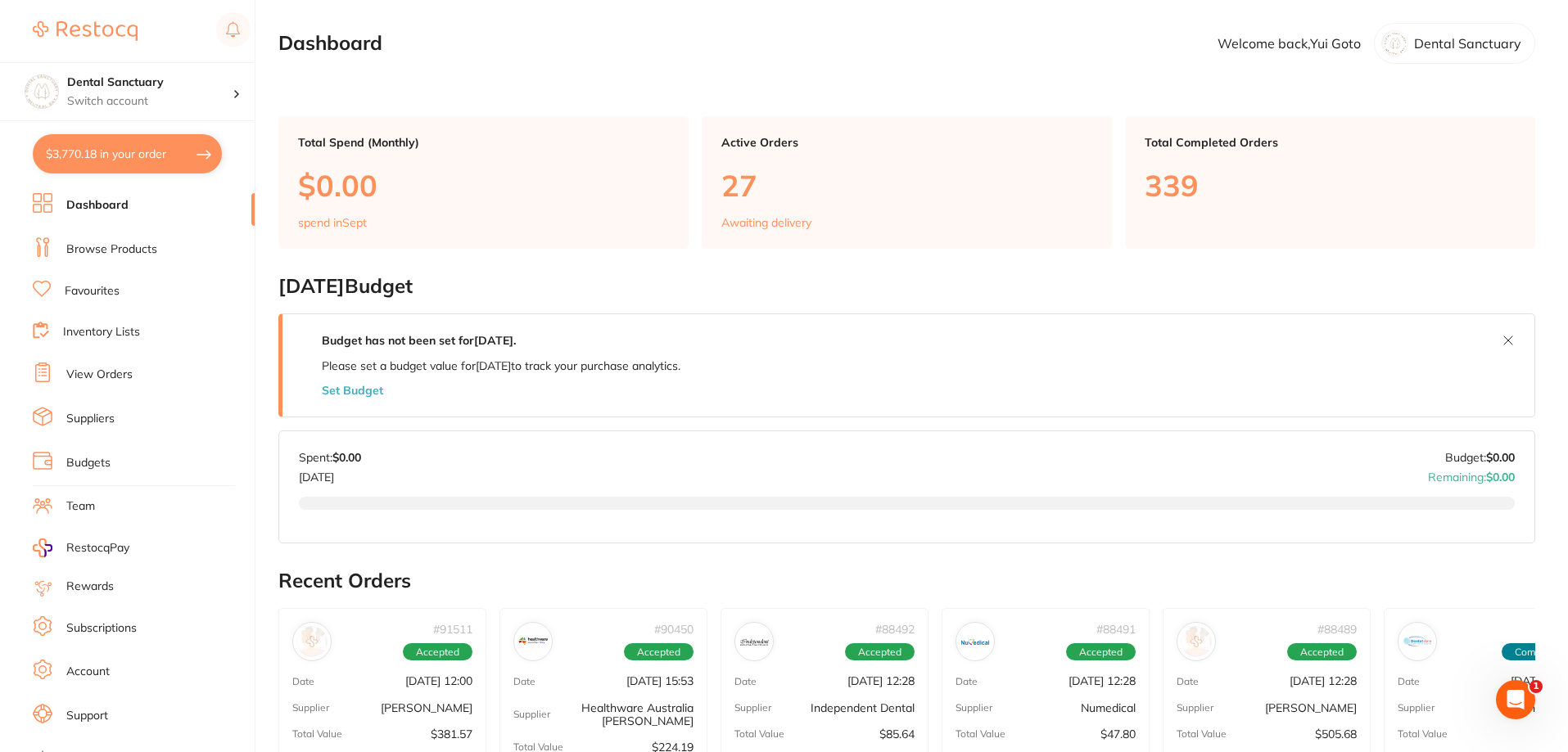
click at [1340, 43] on p "Welcome back, Yui Goto" at bounding box center [1289, 43] width 144 height 15
click at [136, 95] on p "Switch account" at bounding box center [150, 101] width 165 height 16
drag, startPoint x: 198, startPoint y: 138, endPoint x: 175, endPoint y: 133, distance: 23.5
click at [175, 133] on h4 "Dental Sanctuary" at bounding box center [144, 141] width 147 height 16
